Goal: Transaction & Acquisition: Purchase product/service

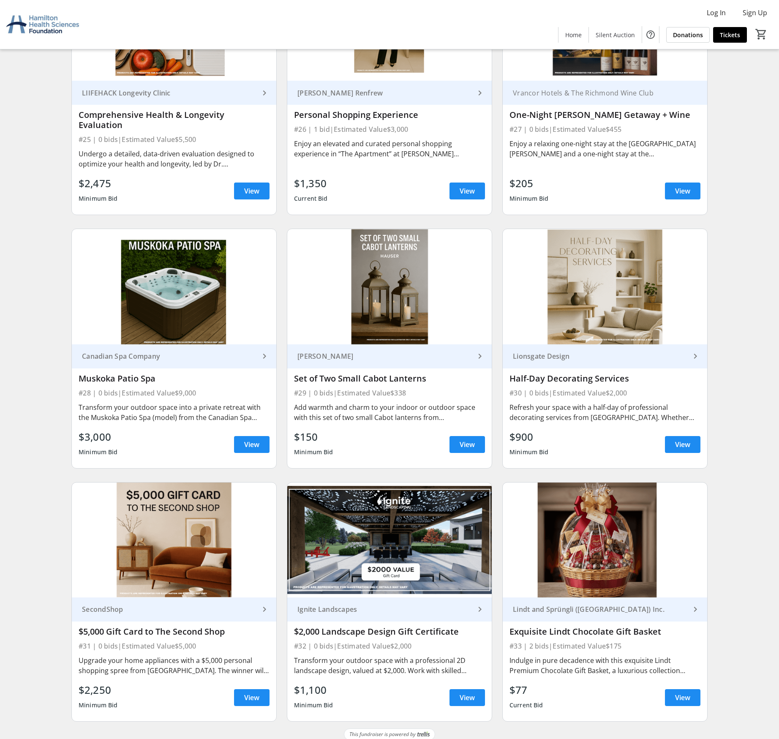
scroll to position [2252, 0]
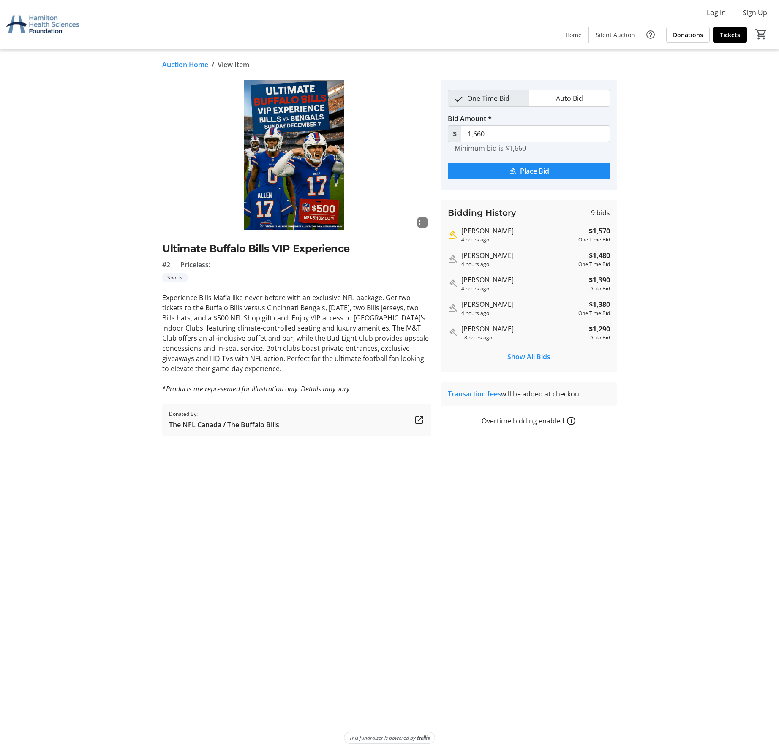
click at [186, 67] on link "Auction Home" at bounding box center [185, 65] width 46 height 10
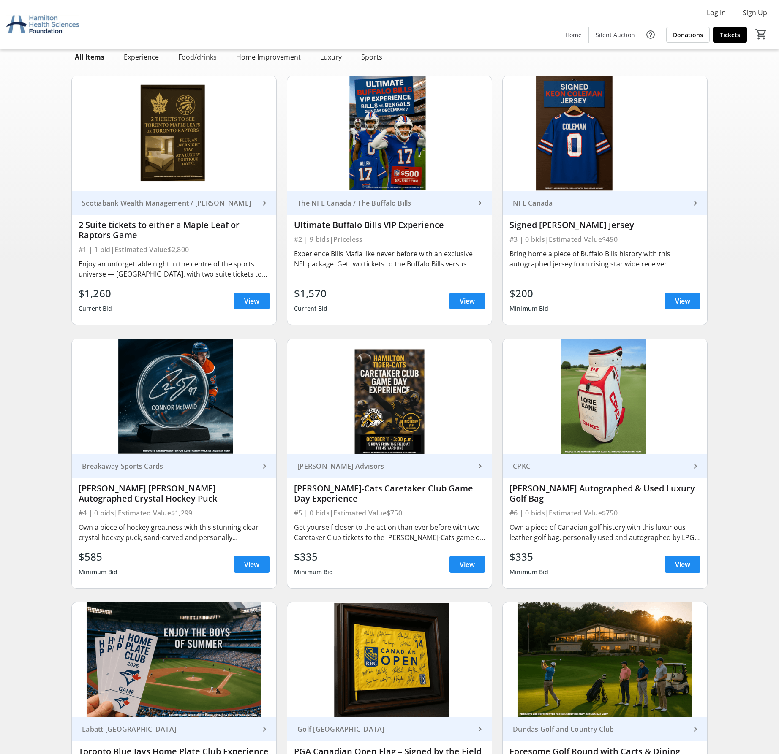
scroll to position [117, 0]
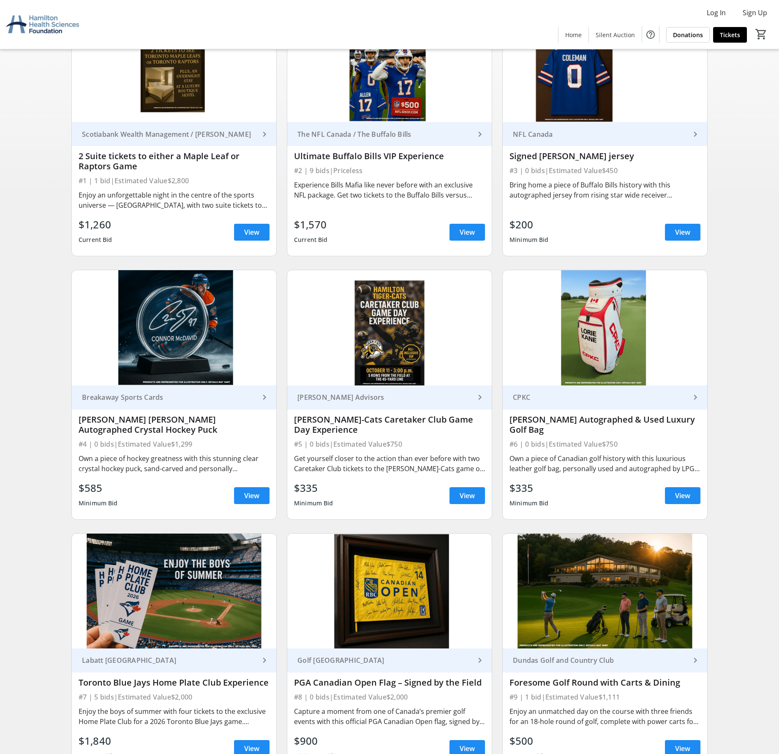
click at [181, 715] on div "Enjoy the boys of summer with four tickets to the exclusive Home Plate Club for…" at bounding box center [174, 716] width 191 height 20
click at [248, 750] on span "View" at bounding box center [251, 749] width 15 height 10
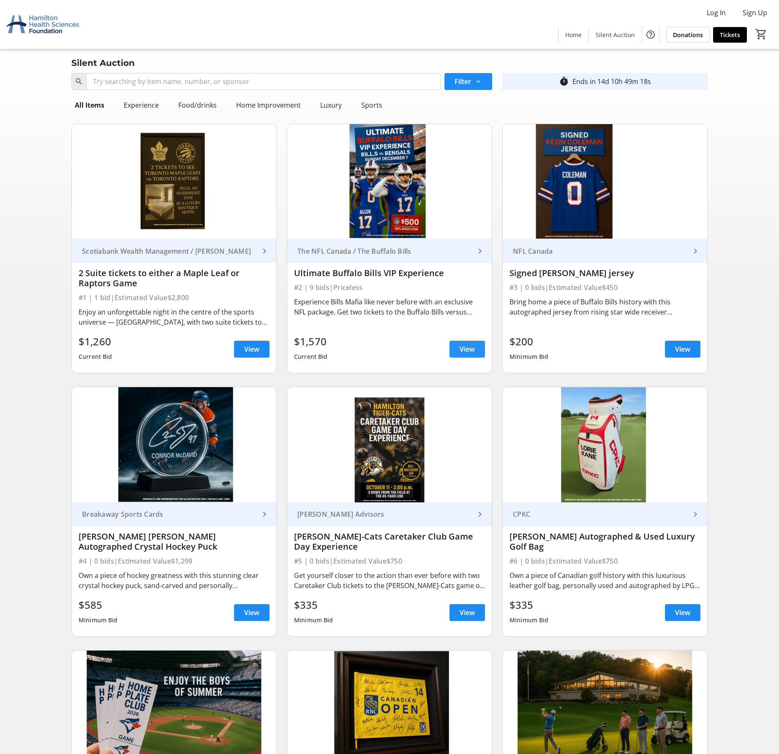
click at [466, 347] on span "View" at bounding box center [466, 349] width 15 height 10
